Goal: Task Accomplishment & Management: Manage account settings

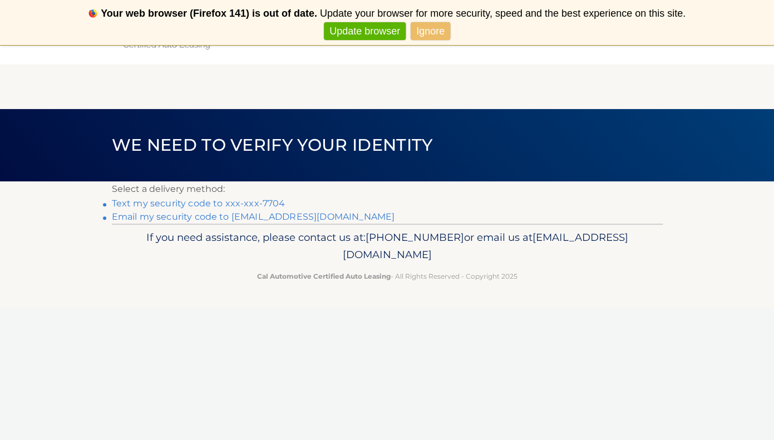
click at [266, 203] on link "Text my security code to xxx-xxx-7704" at bounding box center [199, 203] width 174 height 11
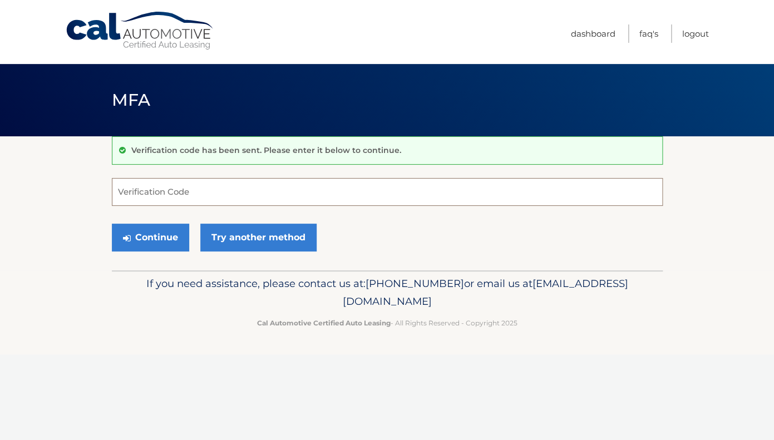
click at [266, 203] on input "Verification Code" at bounding box center [387, 192] width 551 height 28
type input "187545"
click at [173, 237] on button "Continue" at bounding box center [150, 238] width 77 height 28
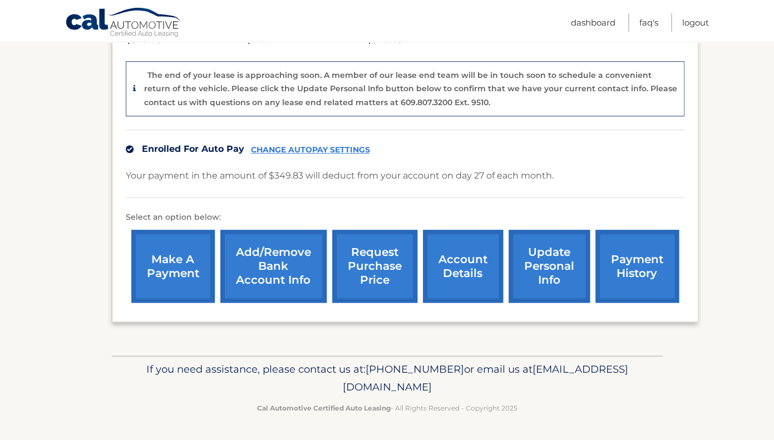
scroll to position [273, 0]
click at [432, 261] on link "account details" at bounding box center [463, 266] width 80 height 73
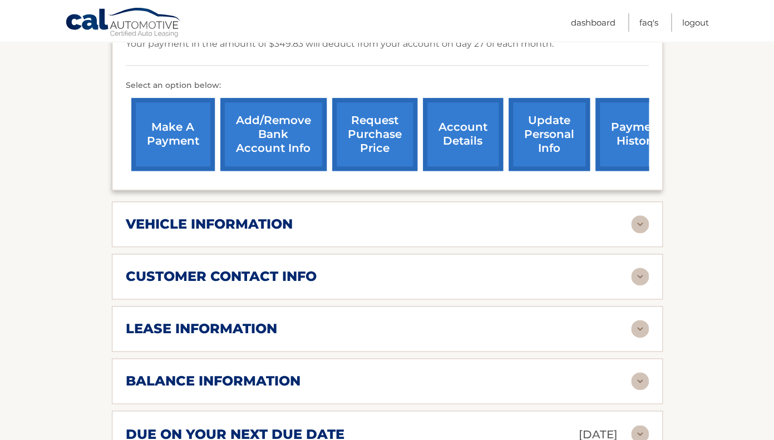
scroll to position [438, 0]
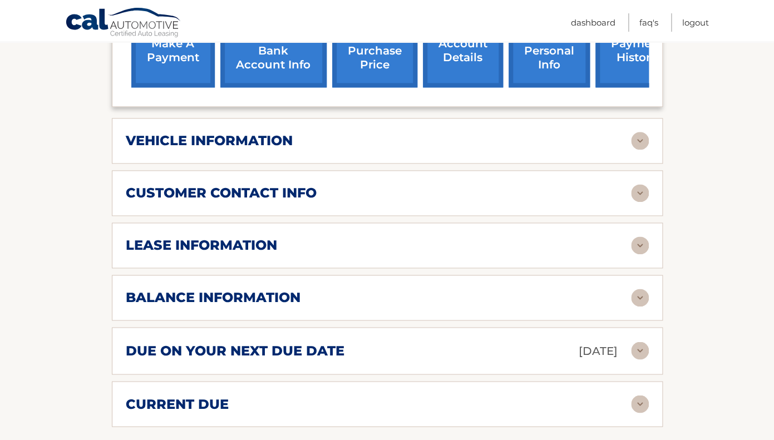
click at [525, 149] on div "vehicle information" at bounding box center [378, 140] width 505 height 17
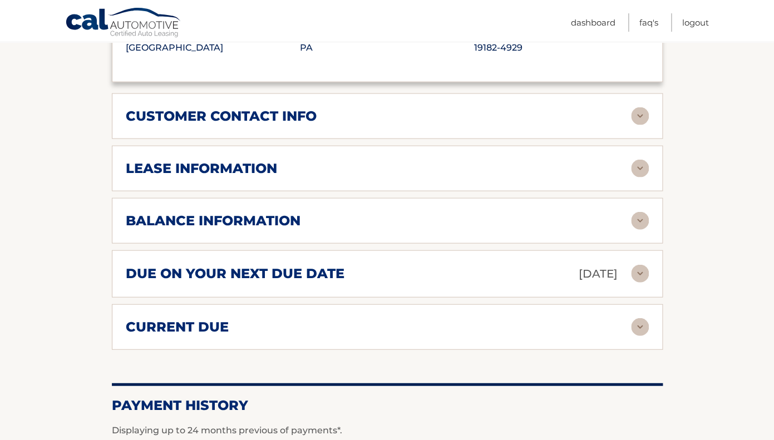
scroll to position [802, 0]
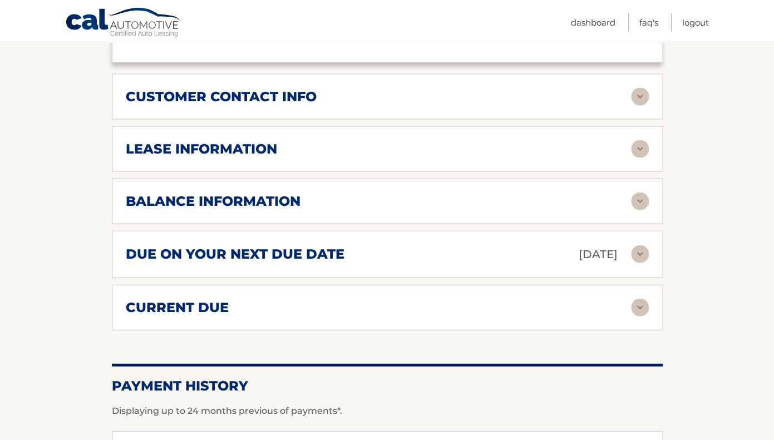
click at [641, 158] on img at bounding box center [640, 149] width 18 height 18
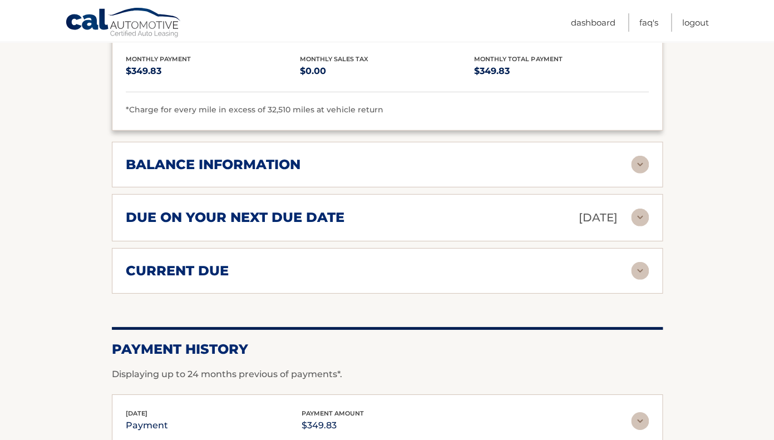
scroll to position [1040, 0]
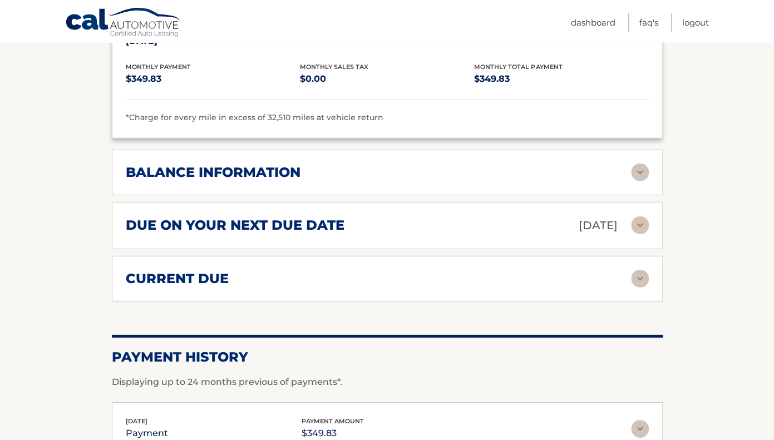
click at [636, 287] on img at bounding box center [640, 279] width 18 height 18
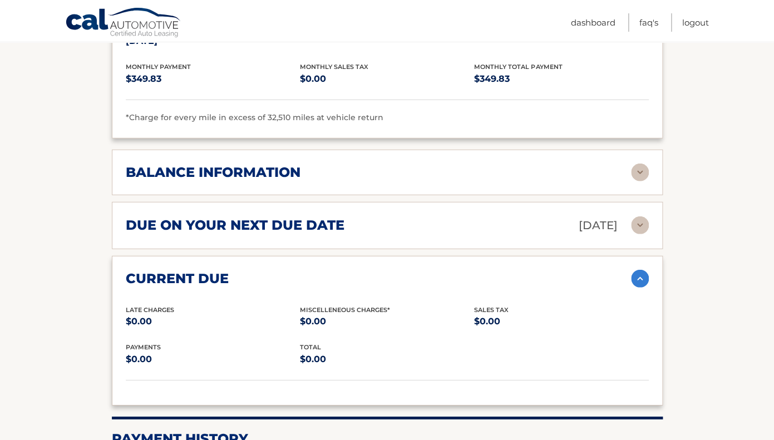
click at [636, 287] on img at bounding box center [640, 279] width 18 height 18
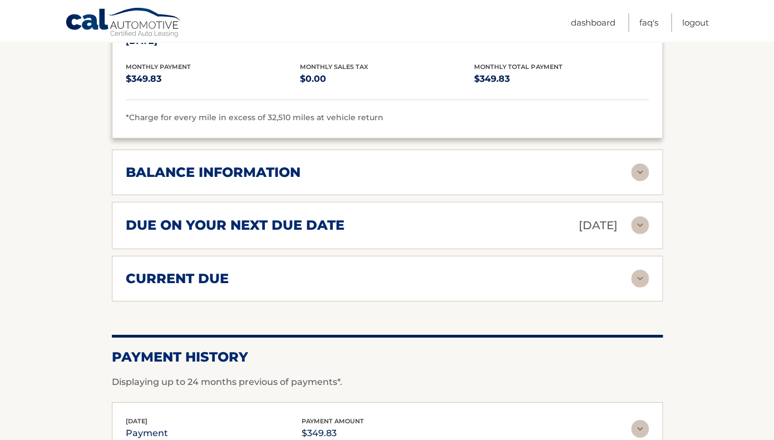
click at [643, 181] on img at bounding box center [640, 173] width 18 height 18
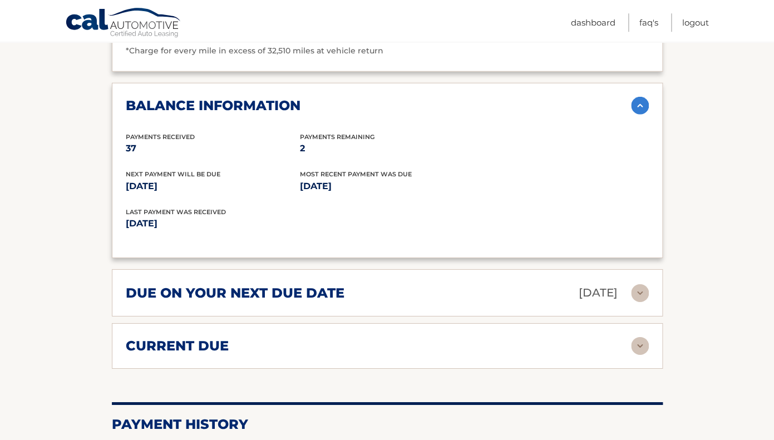
scroll to position [1095, 0]
